Goal: Information Seeking & Learning: Learn about a topic

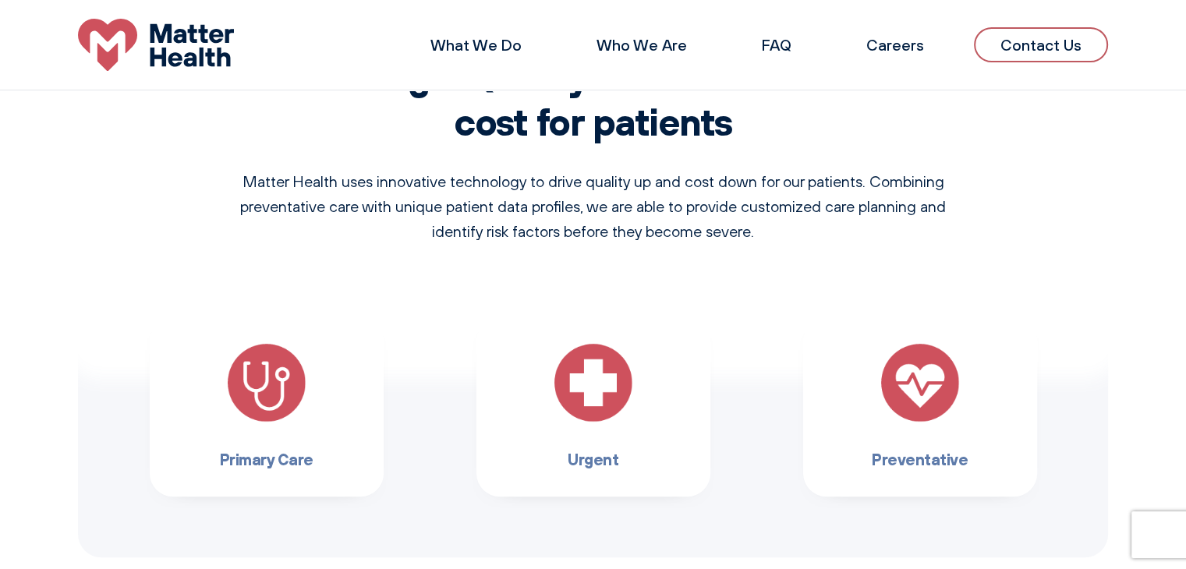
scroll to position [936, 0]
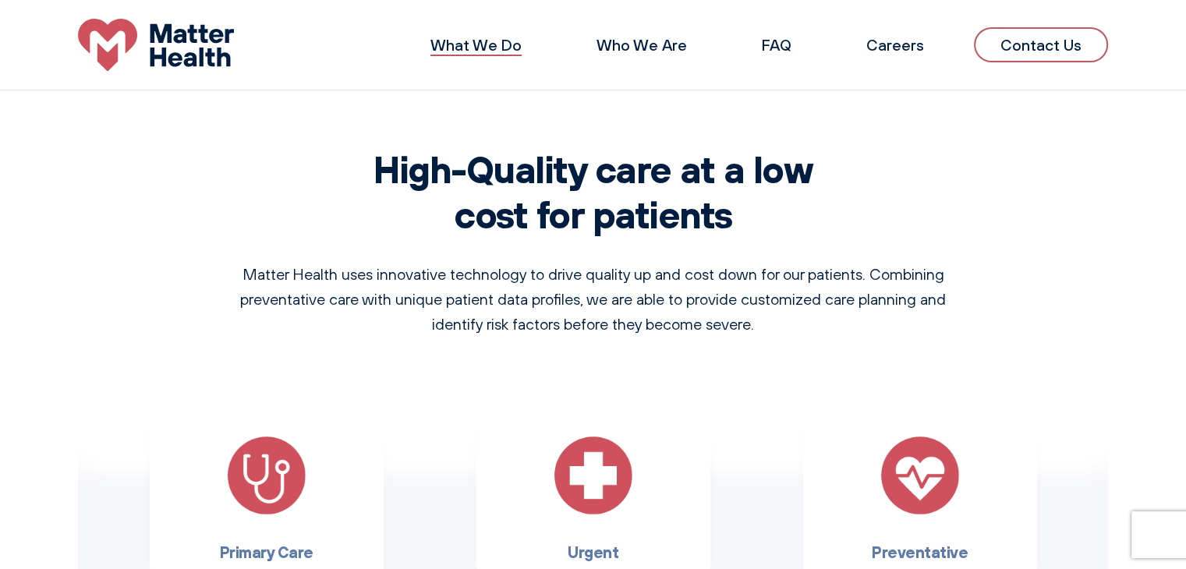
click at [489, 44] on link "What We Do" at bounding box center [476, 45] width 91 height 20
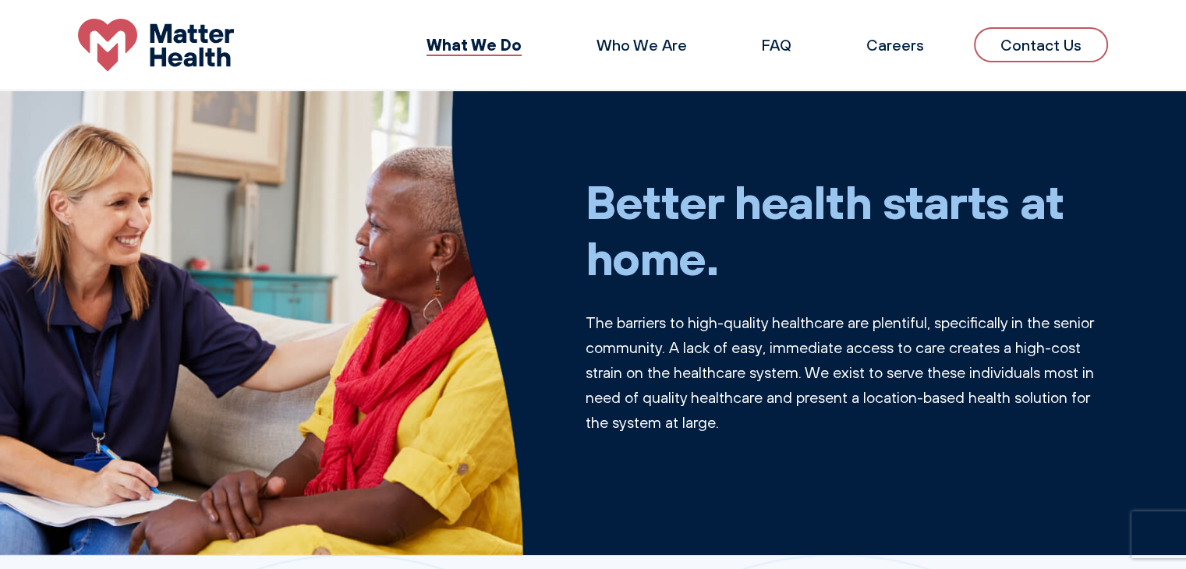
click at [955, 322] on p "The barriers to high-quality healthcare are plentiful, specifically in the seni…" at bounding box center [847, 372] width 523 height 125
click at [654, 346] on p "The barriers to high-quality healthcare are plentiful, specifically in the seni…" at bounding box center [847, 372] width 523 height 125
click at [720, 345] on p "The barriers to high-quality healthcare are plentiful, specifically in the seni…" at bounding box center [847, 372] width 523 height 125
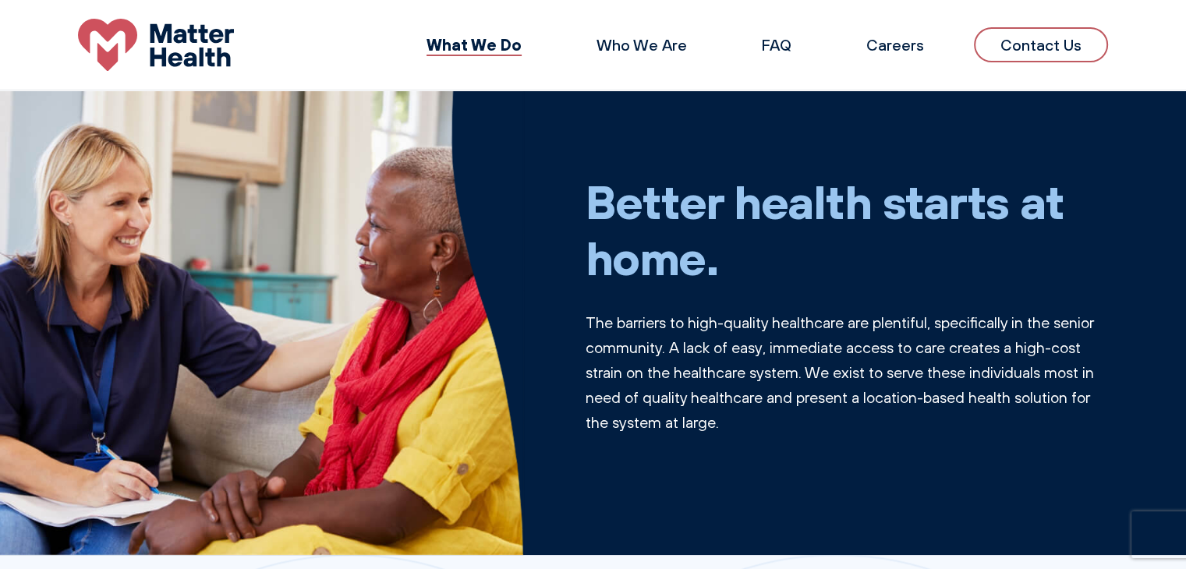
click at [777, 346] on p "The barriers to high-quality healthcare are plentiful, specifically in the seni…" at bounding box center [847, 372] width 523 height 125
click at [789, 346] on p "The barriers to high-quality healthcare are plentiful, specifically in the seni…" at bounding box center [847, 372] width 523 height 125
drag, startPoint x: 789, startPoint y: 346, endPoint x: 875, endPoint y: 350, distance: 86.7
click at [875, 350] on p "The barriers to high-quality healthcare are plentiful, specifically in the seni…" at bounding box center [847, 372] width 523 height 125
click at [1012, 349] on p "The barriers to high-quality healthcare are plentiful, specifically in the seni…" at bounding box center [847, 372] width 523 height 125
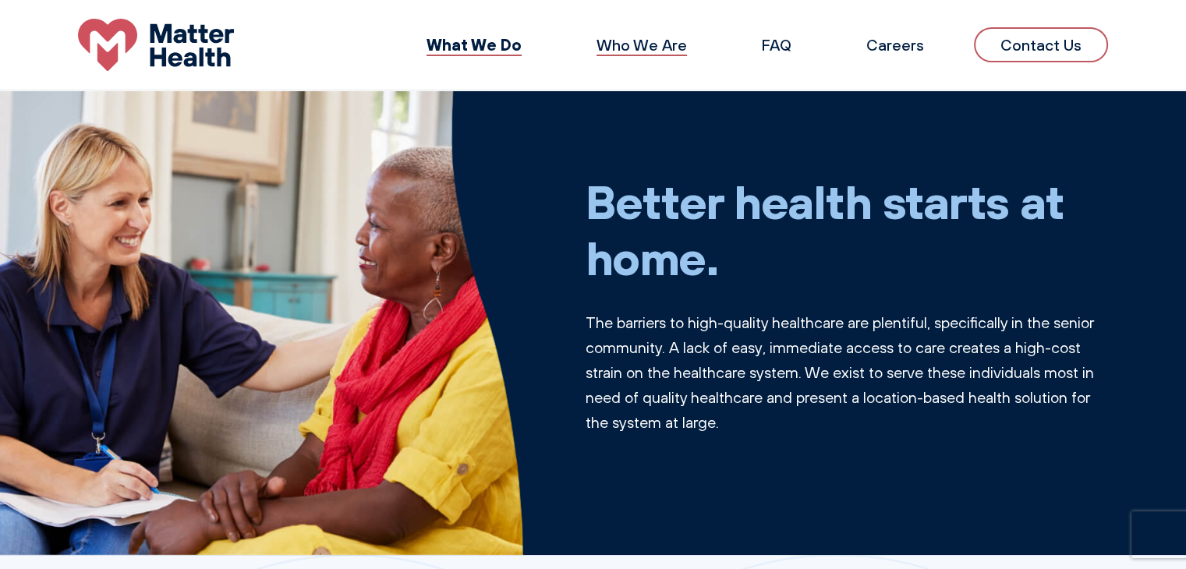
click at [649, 44] on link "Who We Are" at bounding box center [642, 45] width 90 height 20
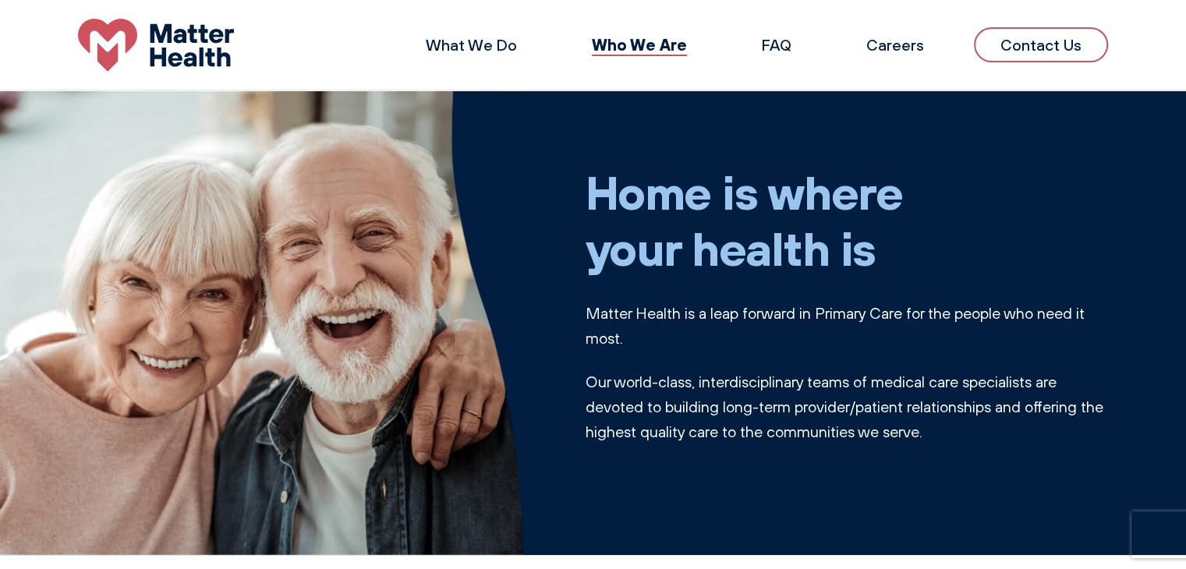
click at [602, 263] on h1 "Home is where your health is" at bounding box center [847, 220] width 523 height 112
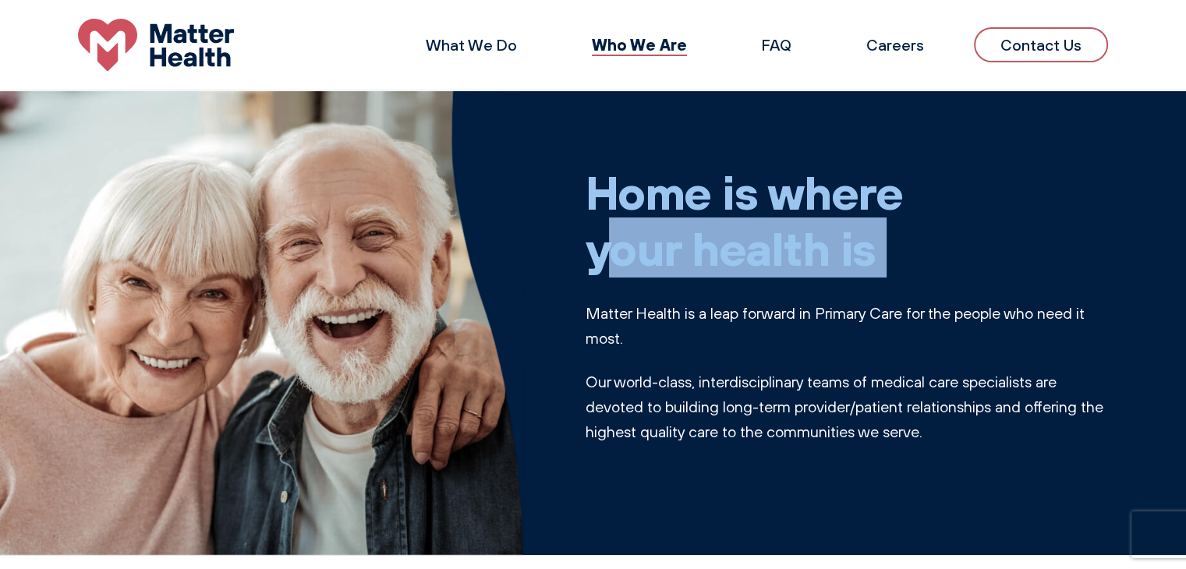
click at [602, 263] on h1 "Home is where your health is" at bounding box center [847, 220] width 523 height 112
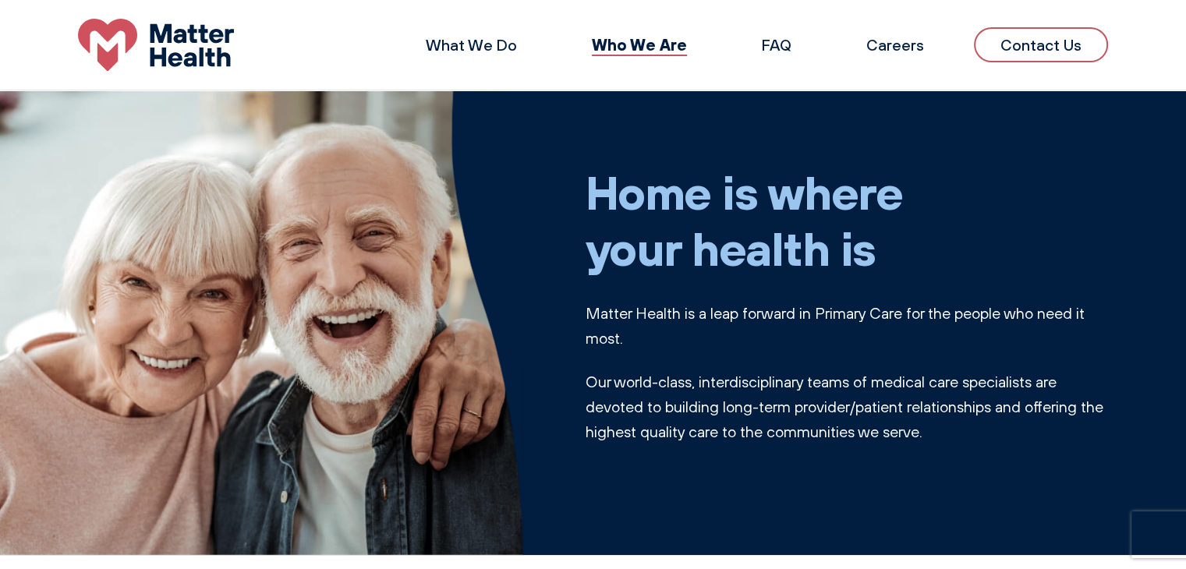
click at [602, 318] on p "Matter Health is a leap forward in Primary Care for the people who need it most." at bounding box center [847, 326] width 523 height 50
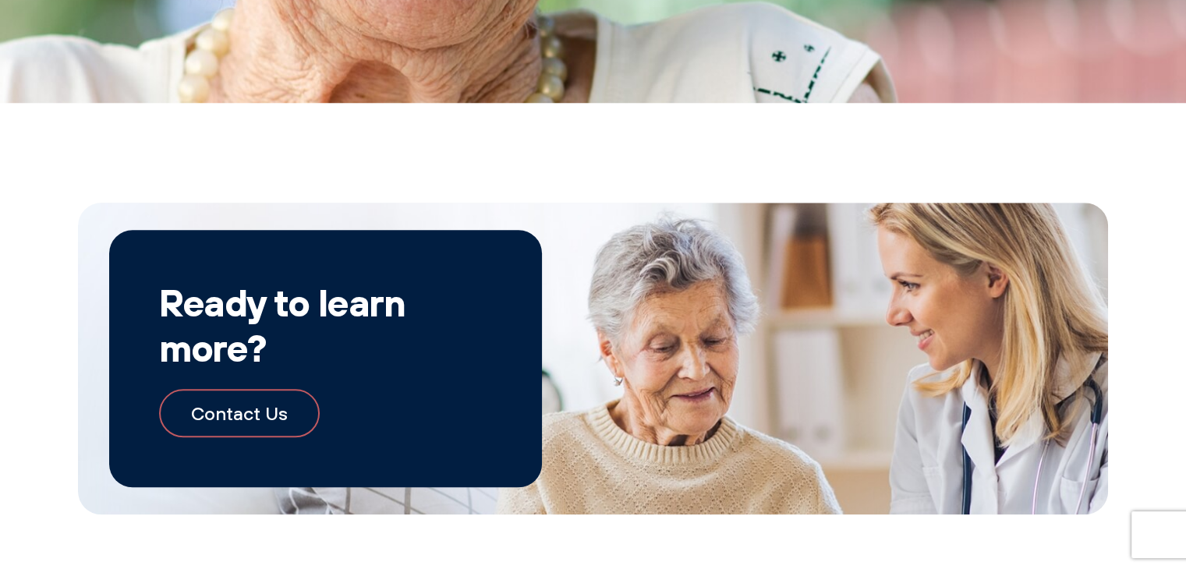
scroll to position [1768, 0]
